Goal: Task Accomplishment & Management: Use online tool/utility

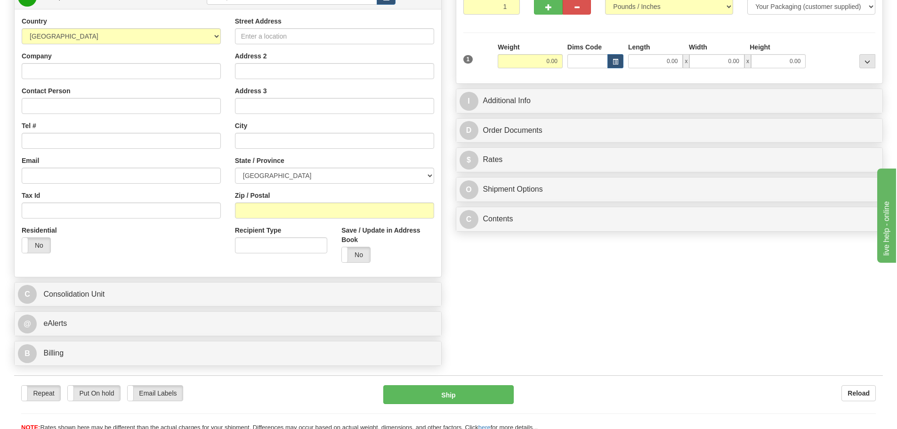
scroll to position [236, 0]
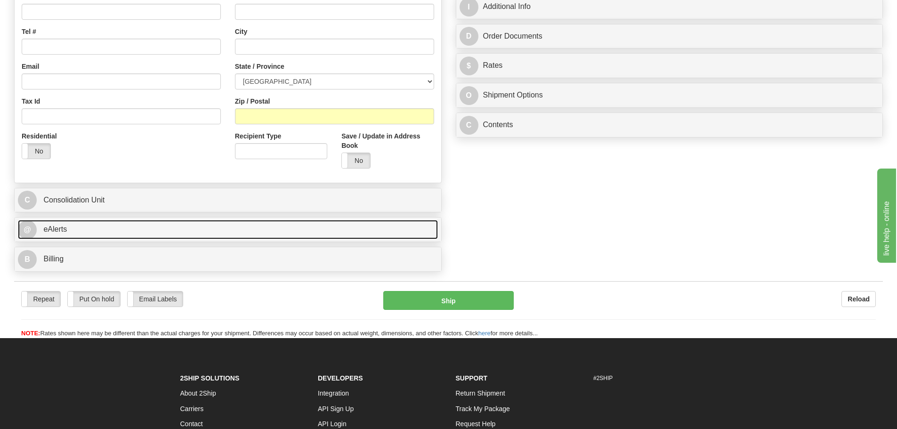
click at [225, 228] on link "@ eAlerts" at bounding box center [228, 229] width 420 height 19
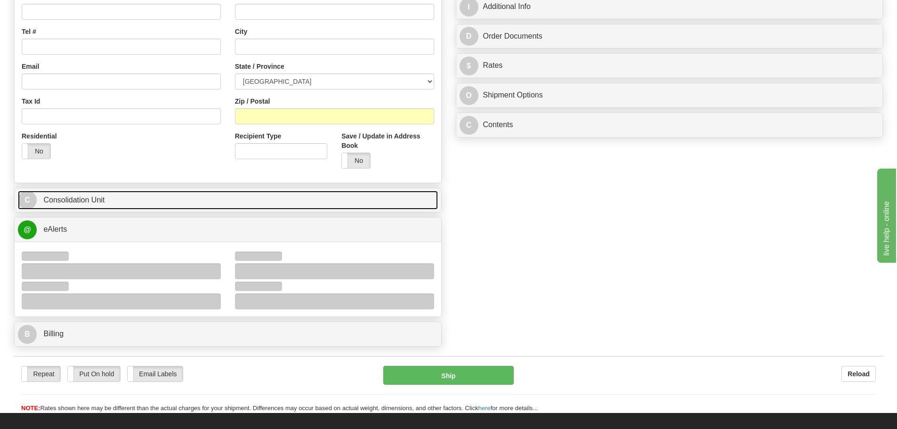
click at [214, 198] on link "C Consolidation Unit" at bounding box center [228, 200] width 420 height 19
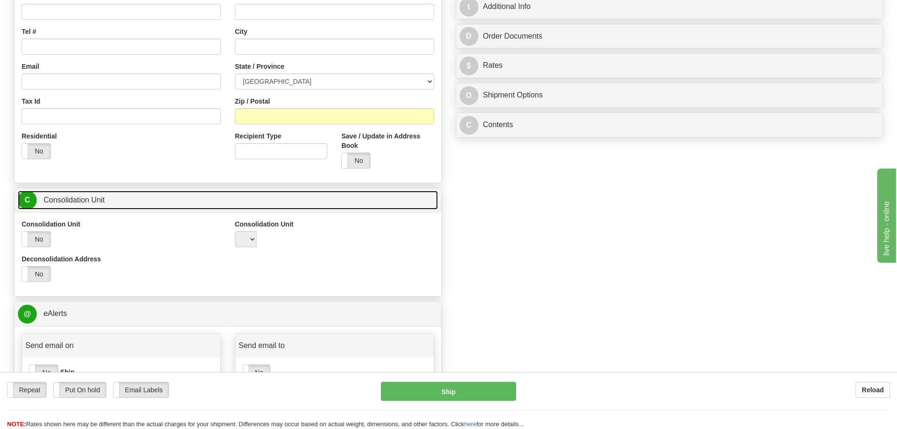
scroll to position [47, 0]
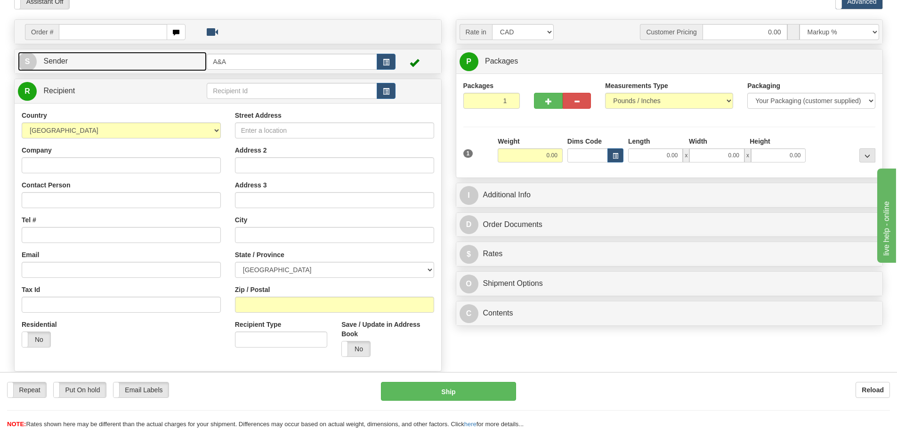
click at [187, 65] on link "S Sender" at bounding box center [112, 61] width 189 height 19
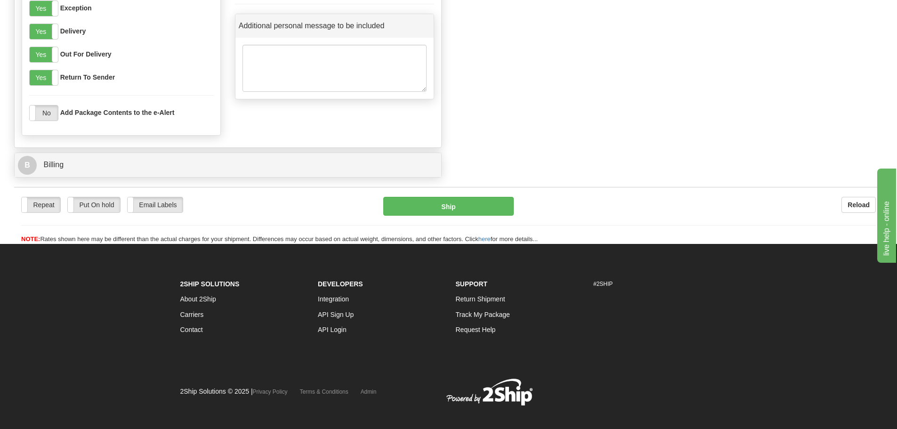
scroll to position [954, 0]
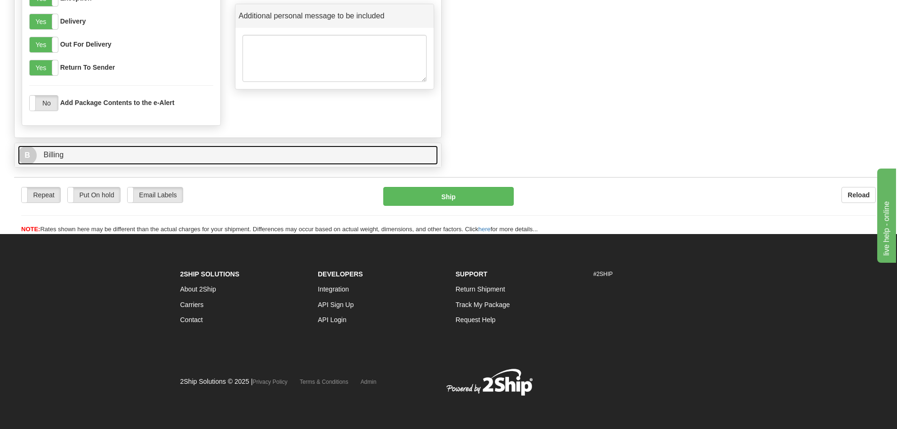
click at [173, 159] on link "B Billing" at bounding box center [228, 155] width 420 height 19
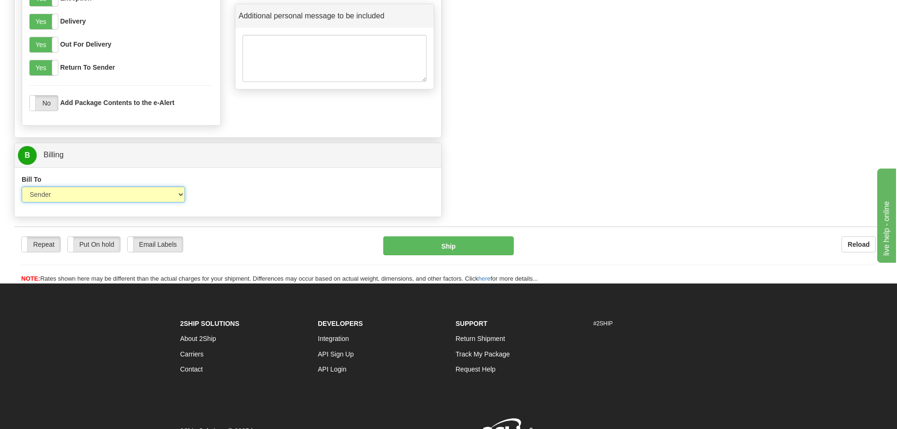
click at [150, 192] on select "Sender Recipient Third Party Collect" at bounding box center [103, 195] width 163 height 16
select select "3"
click at [22, 187] on select "Sender Recipient Third Party Collect" at bounding box center [103, 195] width 163 height 16
click at [389, 199] on button "button" at bounding box center [386, 195] width 19 height 16
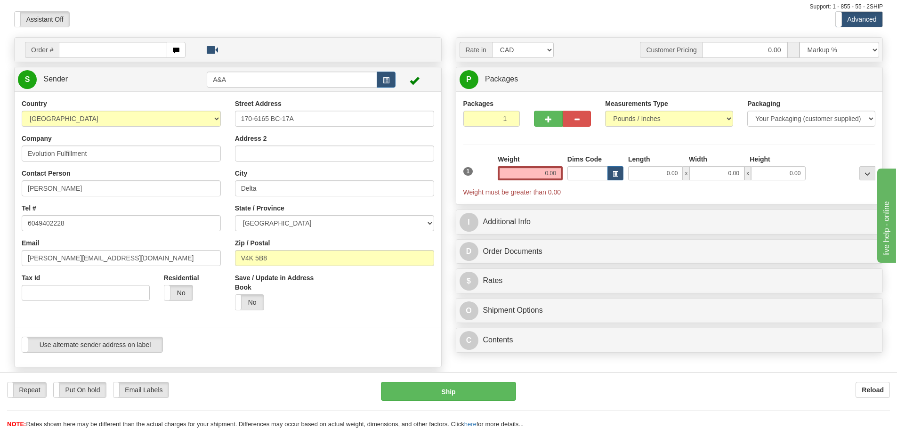
scroll to position [0, 0]
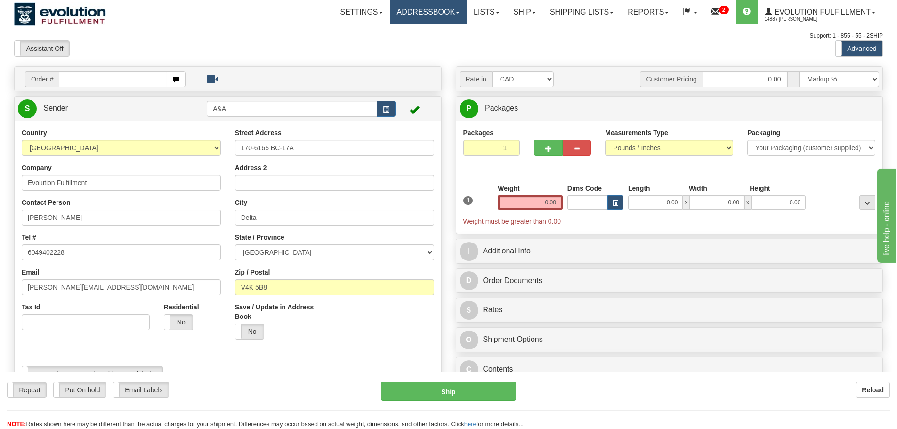
click at [422, 13] on link "Addressbook" at bounding box center [428, 12] width 77 height 24
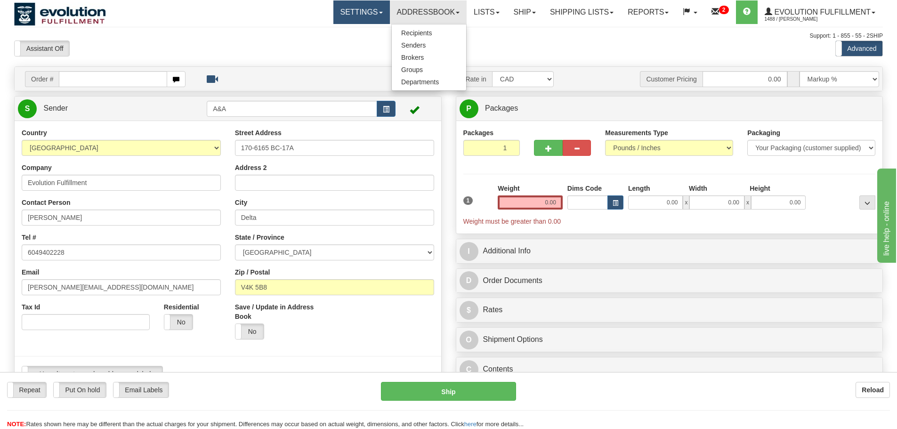
click at [336, 9] on link "Settings" at bounding box center [362, 12] width 57 height 24
